Goal: Find contact information: Find contact information

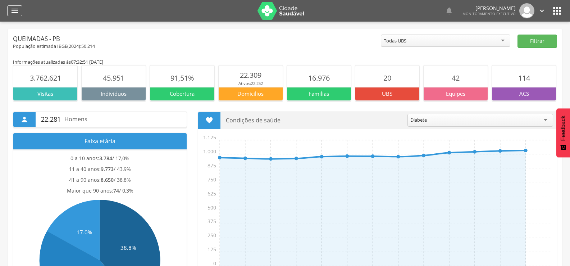
click at [8, 7] on div "" at bounding box center [14, 10] width 15 height 11
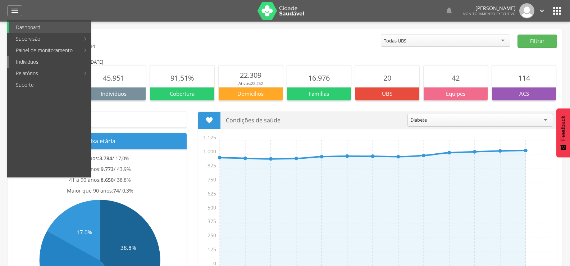
drag, startPoint x: 30, startPoint y: 63, endPoint x: 48, endPoint y: 57, distance: 18.5
click at [31, 63] on link "Indivíduos" at bounding box center [50, 62] width 82 height 12
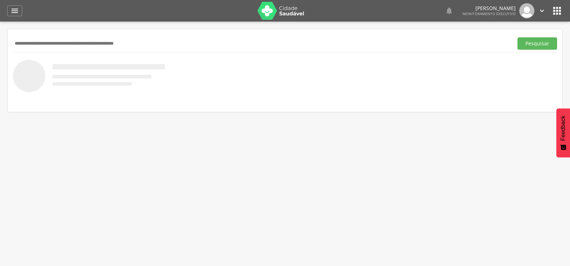
click at [40, 40] on input "text" at bounding box center [262, 43] width 498 height 12
type input "**********"
click at [528, 44] on button "Pesquisar" at bounding box center [538, 43] width 40 height 12
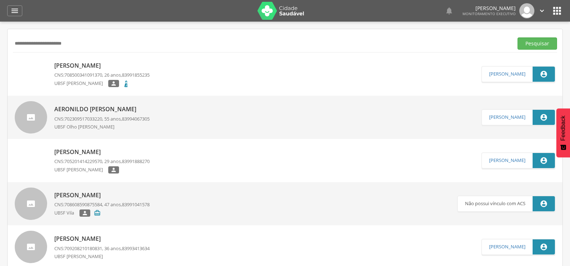
click at [87, 68] on p "[PERSON_NAME]" at bounding box center [101, 66] width 95 height 8
type input "**********"
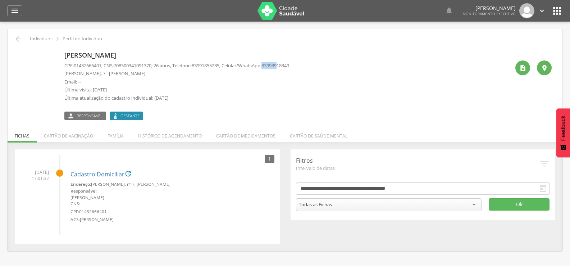
drag, startPoint x: 274, startPoint y: 66, endPoint x: 293, endPoint y: 67, distance: 18.4
click at [289, 67] on p "CPF: 01432666401 , CNS: [PHONE_NUMBER] , 26 anos, Telefone: [PHONE_NUMBER] , Ce…" at bounding box center [176, 65] width 225 height 7
click at [412, 98] on div "[PERSON_NAME] CPF: 01432666401 , CNS: [PHONE_NUMBER] , 26 anos, Telefone: [PHON…" at bounding box center [287, 85] width 446 height 72
drag, startPoint x: 280, startPoint y: 65, endPoint x: 304, endPoint y: 66, distance: 23.8
click at [289, 66] on span "83993918349" at bounding box center [276, 65] width 28 height 6
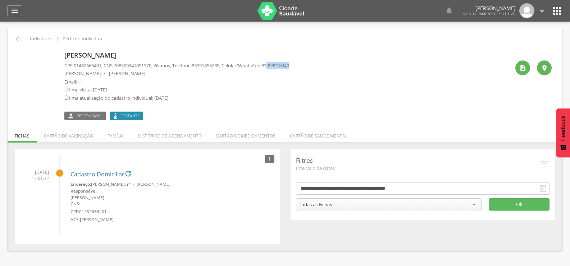
copy span "993918349"
click at [13, 13] on icon "" at bounding box center [14, 10] width 9 height 9
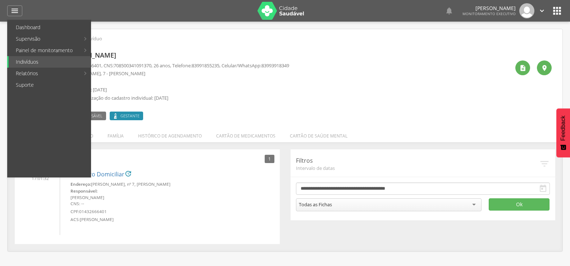
click at [349, 87] on div "[PERSON_NAME] CPF: 01432666401 , CNS: [PHONE_NUMBER] , 26 anos, Telefone: [PHON…" at bounding box center [287, 85] width 446 height 72
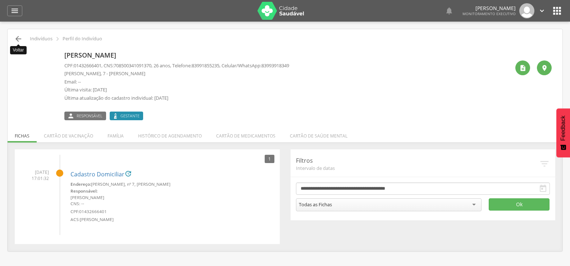
click at [21, 39] on icon "" at bounding box center [18, 39] width 9 height 9
